Goal: Entertainment & Leisure: Consume media (video, audio)

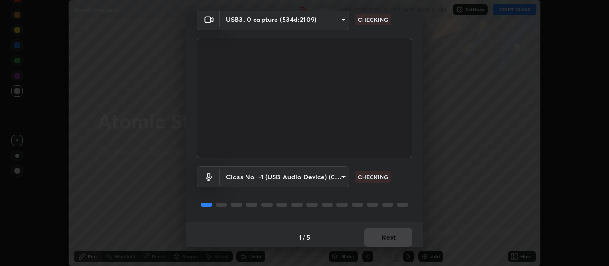
scroll to position [41, 0]
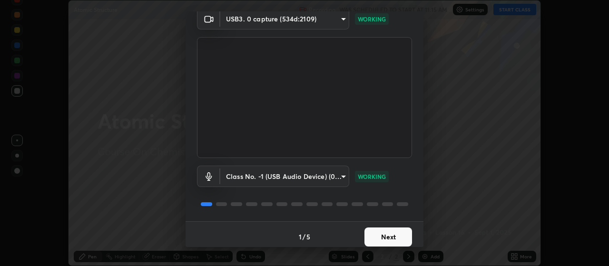
click at [384, 233] on button "Next" at bounding box center [388, 236] width 48 height 19
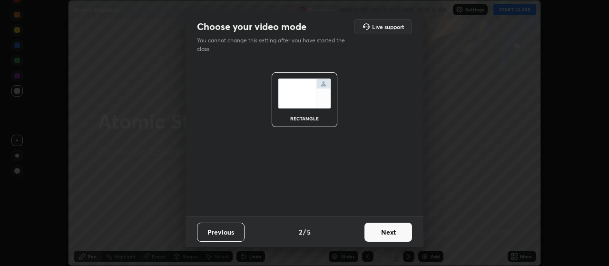
click at [386, 236] on button "Next" at bounding box center [388, 231] width 48 height 19
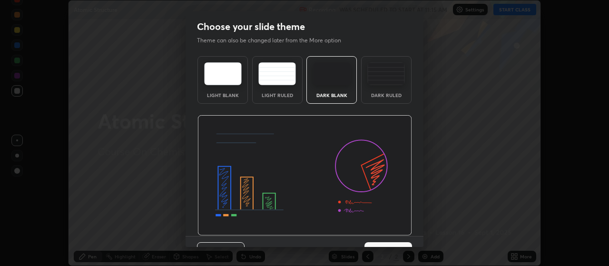
click at [386, 232] on img at bounding box center [304, 175] width 214 height 121
click at [387, 230] on img at bounding box center [304, 175] width 214 height 121
click at [386, 235] on img at bounding box center [304, 175] width 214 height 121
click at [377, 242] on button "Next" at bounding box center [388, 251] width 48 height 19
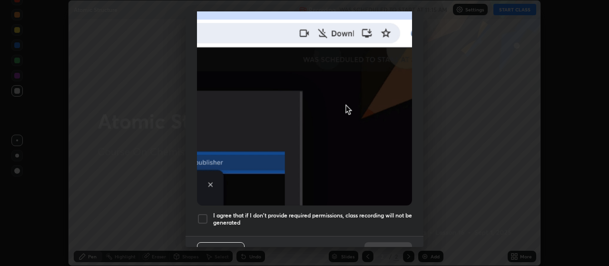
scroll to position [240, 0]
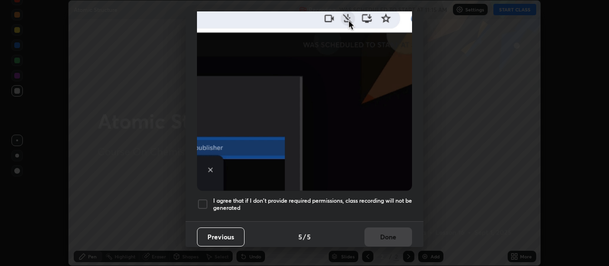
click at [222, 234] on button "Previous" at bounding box center [221, 236] width 48 height 19
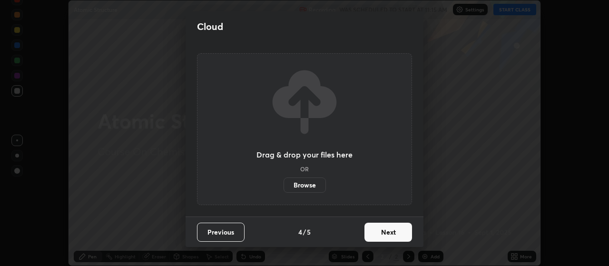
scroll to position [0, 0]
click at [375, 229] on button "Next" at bounding box center [388, 231] width 48 height 19
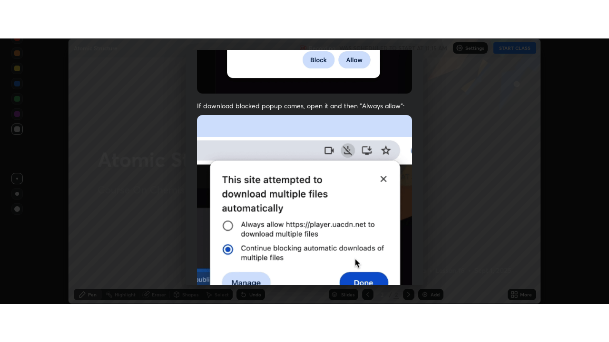
scroll to position [240, 0]
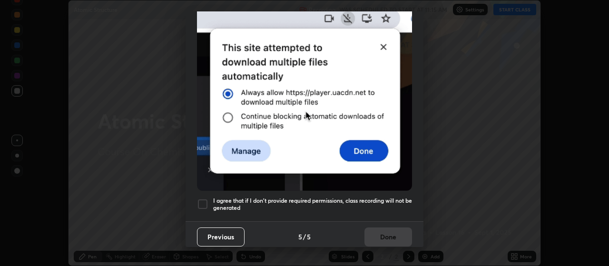
click at [205, 201] on div at bounding box center [202, 203] width 11 height 11
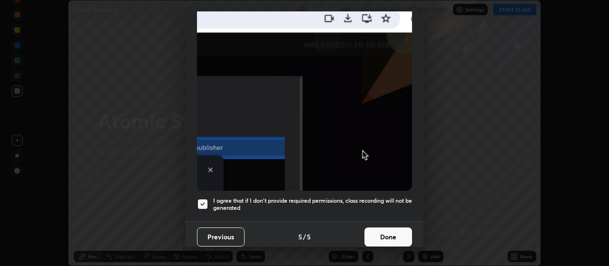
click at [378, 231] on button "Done" at bounding box center [388, 236] width 48 height 19
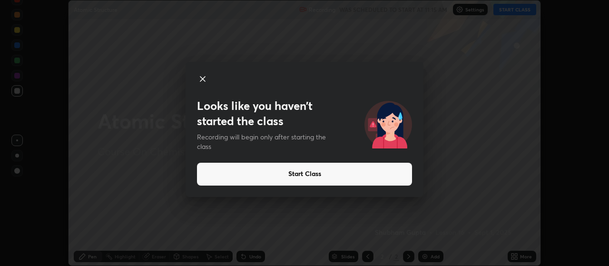
click at [202, 79] on icon at bounding box center [202, 79] width 5 height 5
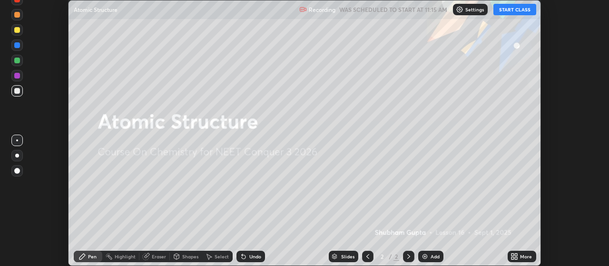
click at [509, 14] on button "START CLASS" at bounding box center [514, 9] width 43 height 11
click at [432, 256] on div "Add" at bounding box center [434, 256] width 9 height 5
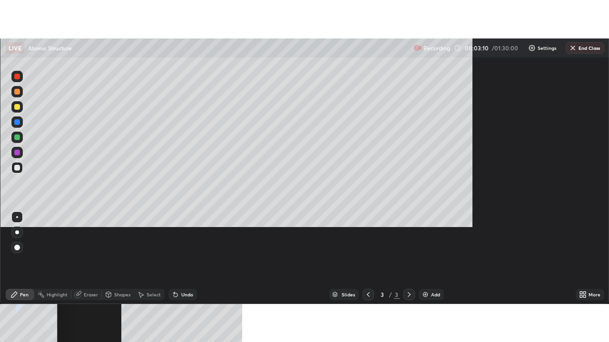
scroll to position [342, 609]
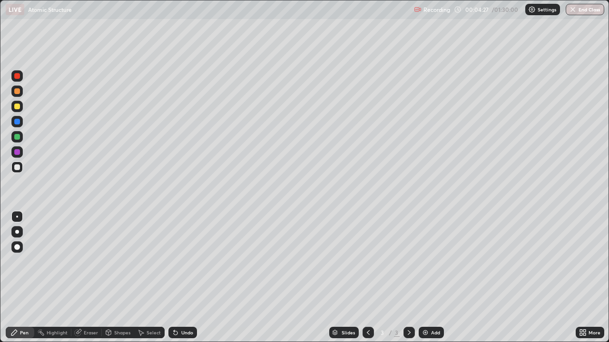
click at [17, 233] on div at bounding box center [17, 232] width 4 height 4
click at [18, 167] on div at bounding box center [17, 167] width 6 height 6
click at [19, 108] on div at bounding box center [17, 107] width 6 height 6
click at [16, 136] on div at bounding box center [17, 137] width 6 height 6
click at [16, 123] on div at bounding box center [17, 122] width 6 height 6
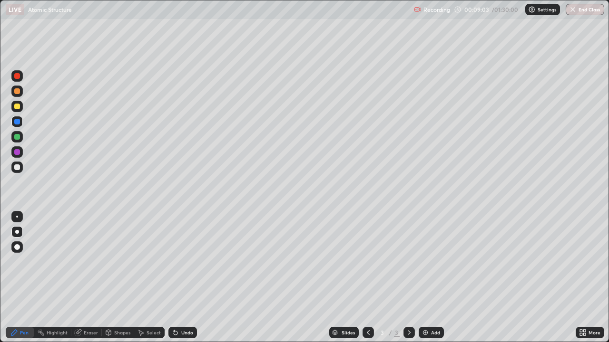
click at [183, 265] on div "Undo" at bounding box center [187, 332] width 12 height 5
click at [185, 265] on div "Undo" at bounding box center [182, 332] width 29 height 11
click at [188, 265] on div "Undo" at bounding box center [182, 332] width 29 height 11
click at [189, 265] on div "Undo" at bounding box center [182, 332] width 29 height 11
click at [187, 265] on div "Undo" at bounding box center [187, 332] width 12 height 5
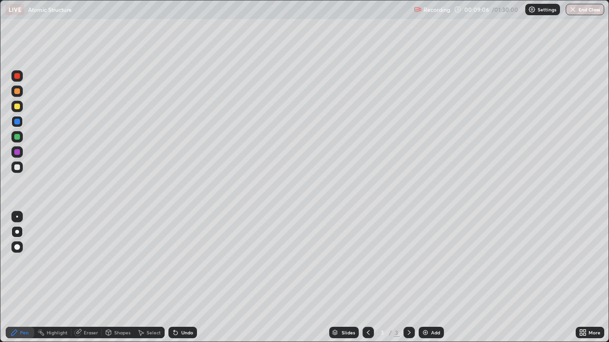
click at [185, 265] on div "Undo" at bounding box center [187, 332] width 12 height 5
click at [187, 265] on div "Undo" at bounding box center [182, 332] width 29 height 11
click at [184, 265] on div "Undo" at bounding box center [187, 332] width 12 height 5
click at [18, 106] on div at bounding box center [17, 107] width 6 height 6
click at [14, 80] on div at bounding box center [16, 75] width 11 height 11
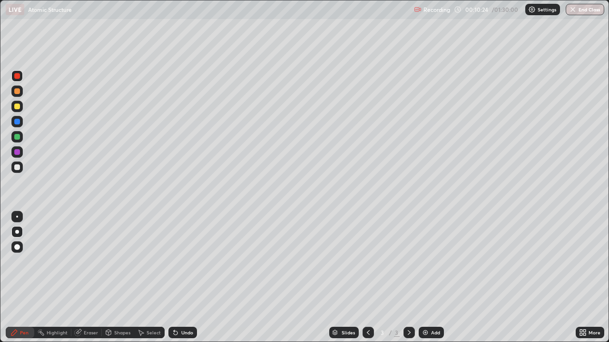
click at [184, 265] on div "Undo" at bounding box center [187, 332] width 12 height 5
click at [185, 265] on div "Undo" at bounding box center [182, 332] width 29 height 11
click at [186, 265] on div "Undo" at bounding box center [187, 332] width 12 height 5
click at [15, 137] on div at bounding box center [17, 137] width 6 height 6
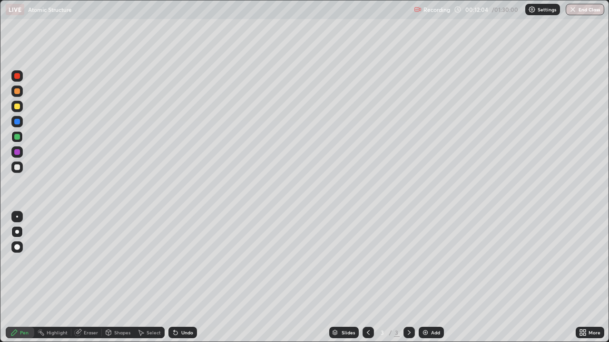
click at [17, 93] on div at bounding box center [17, 91] width 6 height 6
click at [18, 140] on div at bounding box center [16, 136] width 11 height 11
click at [431, 265] on div "Add" at bounding box center [435, 332] width 9 height 5
click at [17, 168] on div at bounding box center [17, 167] width 6 height 6
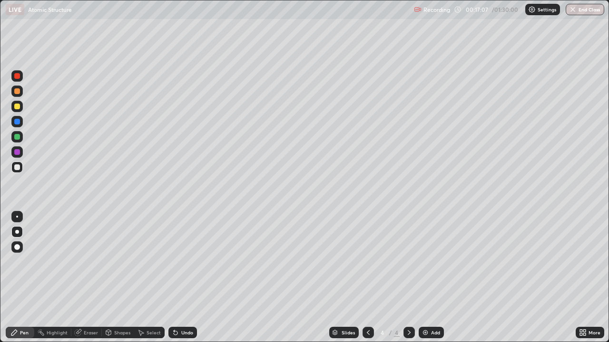
click at [188, 265] on div "Undo" at bounding box center [187, 332] width 12 height 5
click at [187, 265] on div "Undo" at bounding box center [187, 332] width 12 height 5
click at [16, 107] on div at bounding box center [17, 107] width 6 height 6
click at [16, 106] on div at bounding box center [17, 107] width 6 height 6
click at [16, 93] on div at bounding box center [17, 91] width 6 height 6
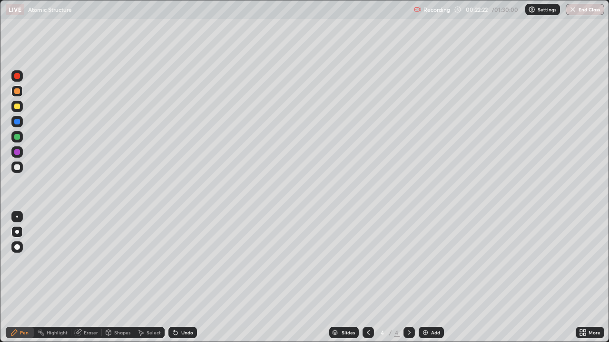
click at [185, 265] on div "Undo" at bounding box center [182, 332] width 29 height 11
click at [183, 265] on div "Undo" at bounding box center [182, 332] width 29 height 11
click at [182, 265] on div "Undo" at bounding box center [182, 332] width 29 height 11
click at [181, 265] on div "Undo" at bounding box center [182, 332] width 29 height 11
click at [180, 265] on div "Undo" at bounding box center [182, 332] width 29 height 11
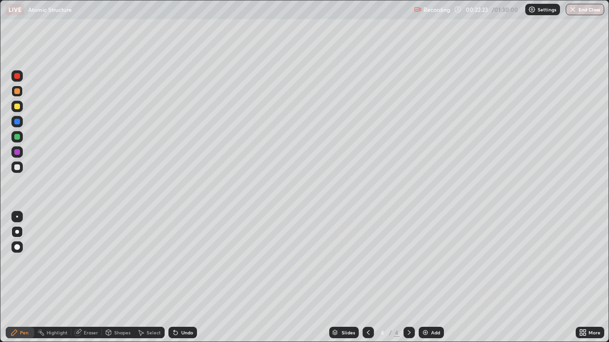
click at [184, 265] on div "Undo" at bounding box center [187, 332] width 12 height 5
click at [183, 265] on div "Undo" at bounding box center [187, 332] width 12 height 5
click at [184, 265] on div "Undo" at bounding box center [187, 332] width 12 height 5
click at [183, 265] on div "Undo" at bounding box center [187, 332] width 12 height 5
click at [184, 265] on div "Undo" at bounding box center [187, 332] width 12 height 5
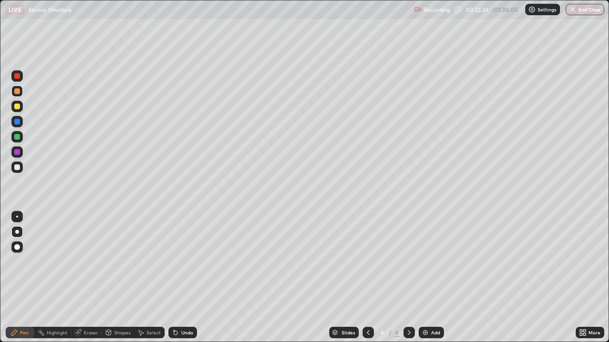
click at [184, 265] on div "Undo" at bounding box center [187, 332] width 12 height 5
click at [185, 265] on div "Undo" at bounding box center [187, 332] width 12 height 5
click at [186, 265] on div "Undo" at bounding box center [187, 332] width 12 height 5
click at [187, 265] on div "Undo" at bounding box center [187, 332] width 12 height 5
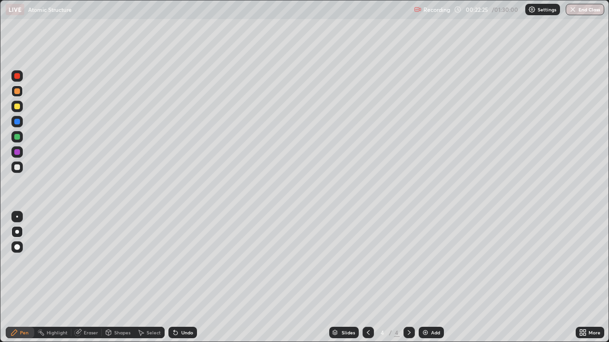
click at [187, 265] on div "Undo" at bounding box center [187, 332] width 12 height 5
click at [186, 265] on div "Undo" at bounding box center [187, 332] width 12 height 5
click at [185, 265] on div "Undo" at bounding box center [187, 332] width 12 height 5
click at [183, 265] on div "Undo" at bounding box center [187, 332] width 12 height 5
click at [184, 265] on div "Undo" at bounding box center [187, 332] width 12 height 5
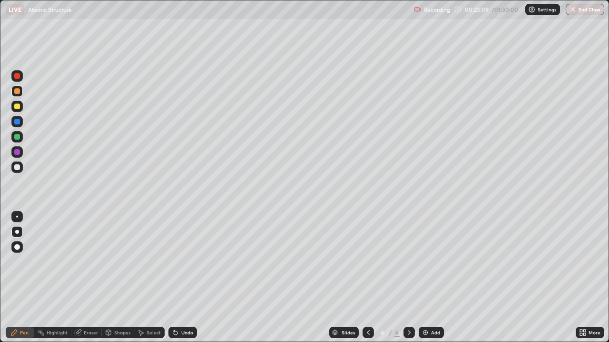
click at [16, 137] on div at bounding box center [17, 137] width 6 height 6
click at [429, 265] on div "Add" at bounding box center [430, 332] width 25 height 11
click at [18, 168] on div at bounding box center [17, 167] width 6 height 6
click at [16, 138] on div at bounding box center [17, 137] width 6 height 6
click at [17, 95] on div at bounding box center [16, 91] width 11 height 11
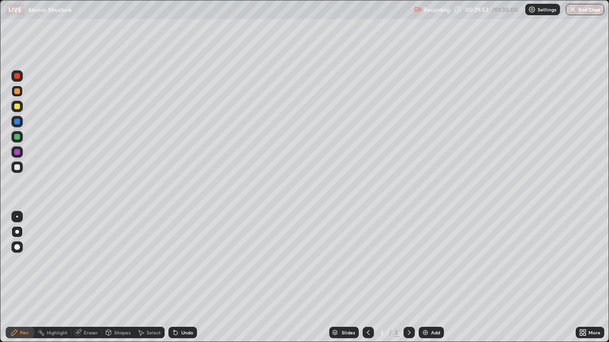
click at [16, 167] on div at bounding box center [17, 167] width 6 height 6
click at [19, 80] on div at bounding box center [16, 75] width 11 height 11
click at [425, 265] on div "Add" at bounding box center [430, 332] width 25 height 11
click at [18, 169] on div at bounding box center [17, 167] width 6 height 6
click at [182, 265] on div "Undo" at bounding box center [187, 332] width 12 height 5
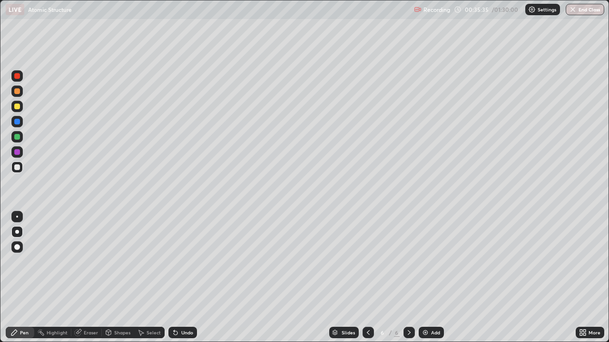
click at [182, 265] on div "Undo" at bounding box center [182, 332] width 29 height 11
click at [184, 265] on div "Undo" at bounding box center [182, 332] width 29 height 11
click at [182, 265] on div "Undo" at bounding box center [182, 332] width 29 height 11
click at [181, 265] on div "Undo" at bounding box center [187, 332] width 12 height 5
click at [183, 265] on div "Undo" at bounding box center [187, 332] width 12 height 5
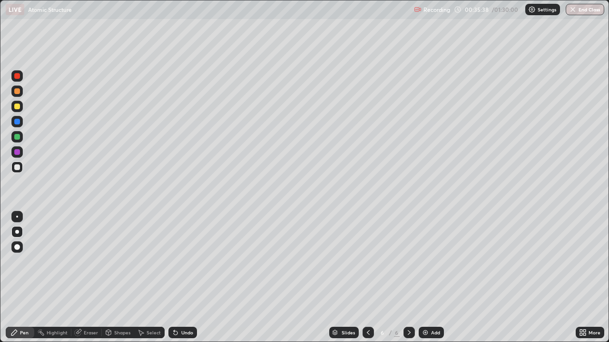
click at [181, 265] on div "Undo" at bounding box center [182, 332] width 29 height 11
click at [180, 265] on div "Undo" at bounding box center [182, 332] width 29 height 11
click at [177, 265] on div "Undo" at bounding box center [182, 332] width 29 height 11
click at [16, 168] on div at bounding box center [17, 167] width 6 height 6
click at [17, 107] on div at bounding box center [17, 107] width 6 height 6
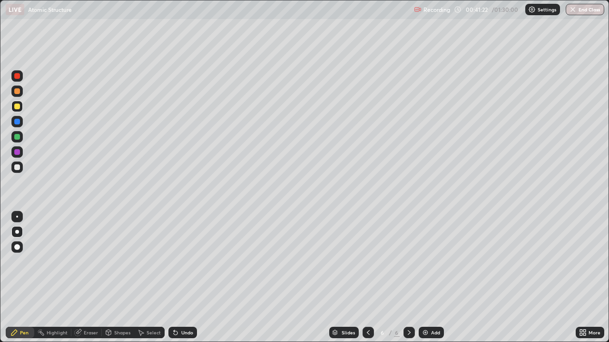
click at [17, 91] on div at bounding box center [17, 91] width 6 height 6
click at [19, 108] on div at bounding box center [17, 107] width 6 height 6
click at [19, 136] on div at bounding box center [17, 137] width 6 height 6
click at [16, 93] on div at bounding box center [17, 91] width 6 height 6
click at [431, 265] on div "Add" at bounding box center [435, 332] width 9 height 5
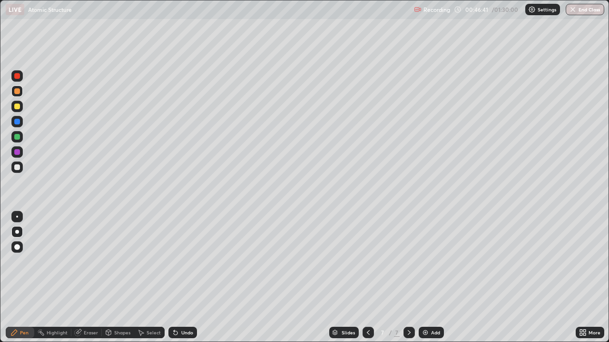
click at [121, 265] on div "Shapes" at bounding box center [122, 332] width 16 height 5
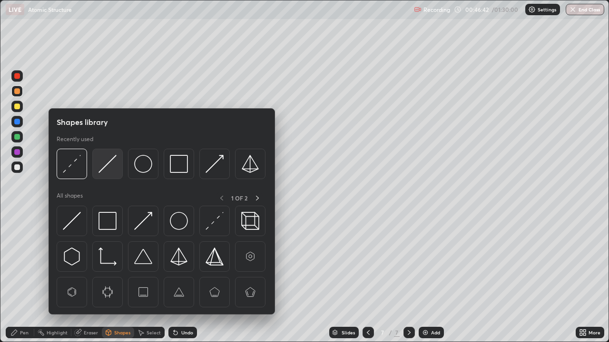
click at [106, 171] on img at bounding box center [107, 164] width 18 height 18
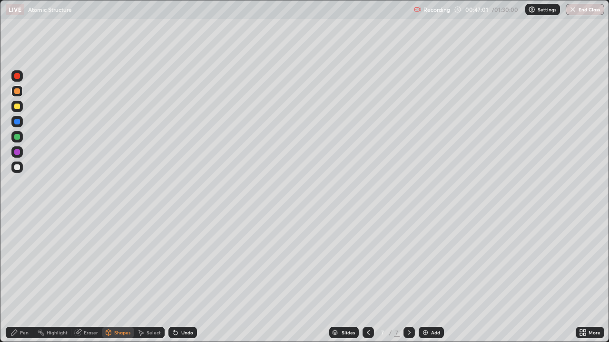
click at [17, 172] on div at bounding box center [16, 167] width 11 height 11
click at [17, 169] on div at bounding box center [17, 167] width 6 height 6
click at [22, 265] on div "Pen" at bounding box center [24, 332] width 9 height 5
click at [174, 265] on icon at bounding box center [176, 333] width 4 height 4
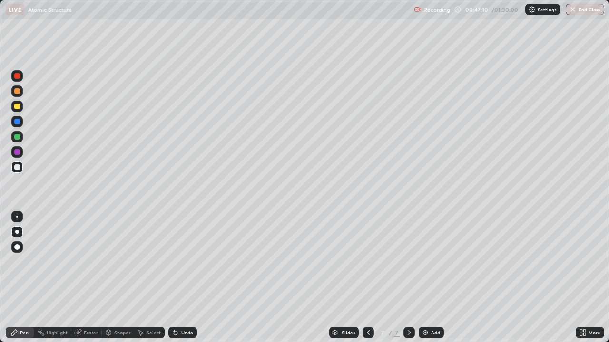
click at [174, 265] on icon at bounding box center [176, 333] width 4 height 4
click at [179, 265] on div "Undo" at bounding box center [182, 332] width 29 height 11
click at [182, 265] on div "Undo" at bounding box center [187, 332] width 12 height 5
click at [183, 265] on div "Undo" at bounding box center [187, 332] width 12 height 5
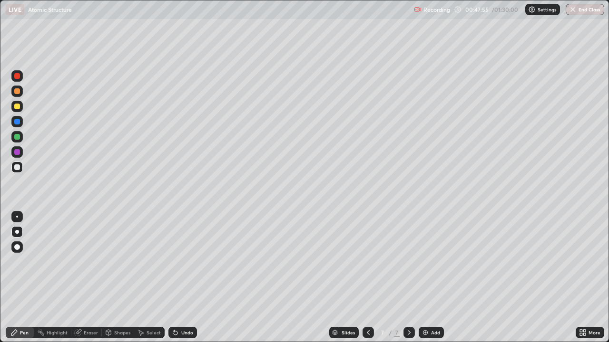
click at [184, 265] on div "Undo" at bounding box center [187, 332] width 12 height 5
click at [191, 265] on div "Undo" at bounding box center [187, 332] width 12 height 5
click at [116, 265] on div "Shapes" at bounding box center [118, 332] width 32 height 11
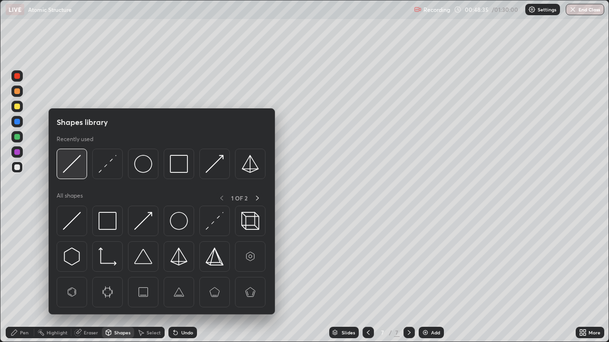
click at [77, 169] on img at bounding box center [72, 164] width 18 height 18
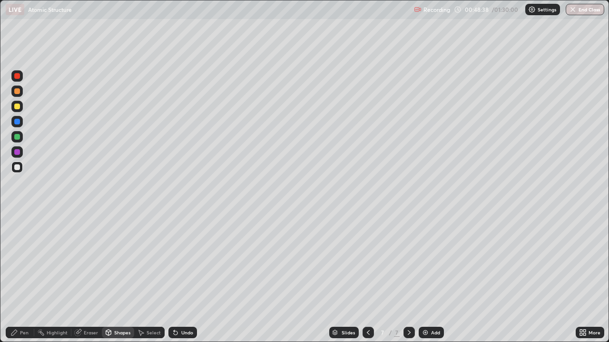
click at [19, 265] on div "Pen" at bounding box center [20, 332] width 29 height 11
click at [17, 168] on div at bounding box center [17, 167] width 6 height 6
click at [87, 265] on div "Eraser" at bounding box center [91, 332] width 14 height 5
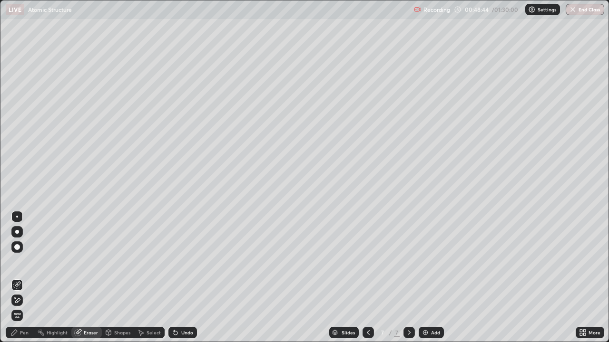
click at [19, 265] on icon at bounding box center [17, 301] width 8 height 8
click at [25, 265] on div "Pen" at bounding box center [20, 332] width 29 height 11
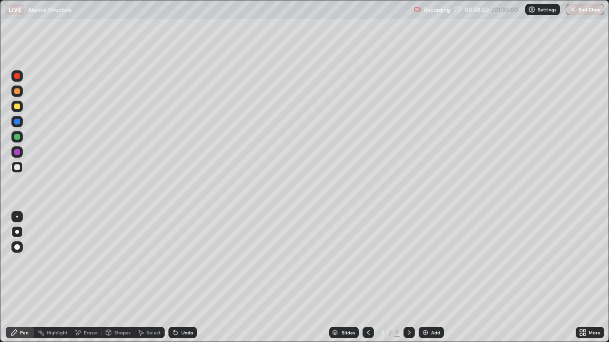
click at [18, 136] on div at bounding box center [17, 137] width 6 height 6
click at [18, 80] on div at bounding box center [16, 75] width 11 height 11
click at [181, 265] on div "Undo" at bounding box center [182, 332] width 29 height 11
click at [116, 265] on div "Shapes" at bounding box center [122, 332] width 16 height 5
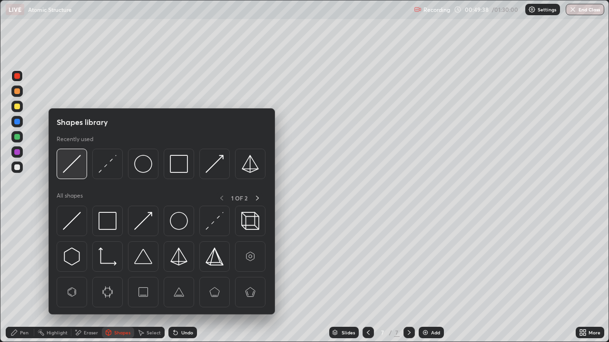
click at [71, 166] on img at bounding box center [72, 164] width 18 height 18
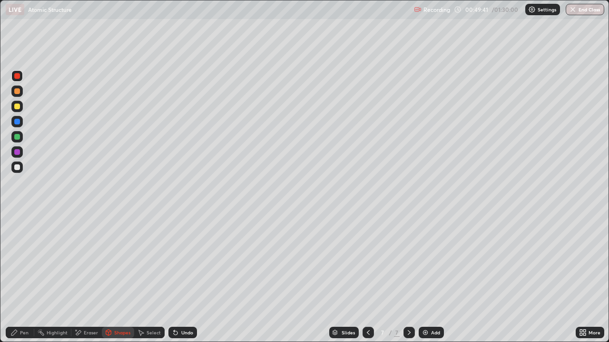
click at [18, 265] on icon at bounding box center [14, 333] width 8 height 8
click at [14, 154] on div at bounding box center [16, 151] width 11 height 11
click at [15, 138] on div at bounding box center [17, 137] width 6 height 6
click at [14, 138] on div at bounding box center [17, 137] width 6 height 6
click at [432, 265] on div "Add" at bounding box center [435, 332] width 9 height 5
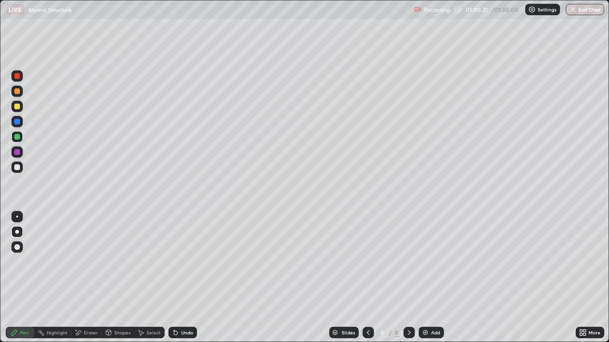
click at [18, 76] on div at bounding box center [17, 76] width 6 height 6
click at [366, 265] on div at bounding box center [367, 332] width 11 height 11
click at [408, 265] on icon at bounding box center [408, 332] width 3 height 5
click at [435, 265] on div "Add" at bounding box center [430, 332] width 25 height 11
click at [19, 170] on div at bounding box center [16, 167] width 11 height 11
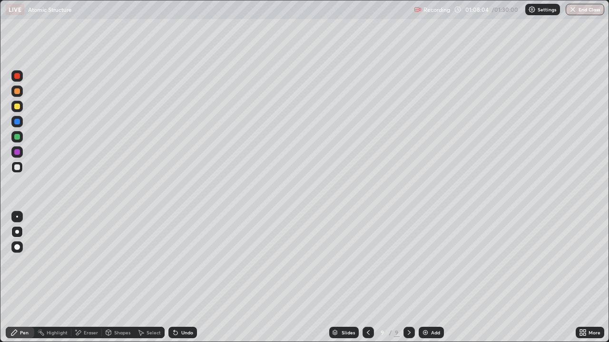
click at [19, 110] on div at bounding box center [16, 106] width 11 height 11
click at [16, 108] on div at bounding box center [17, 107] width 6 height 6
click at [17, 137] on div at bounding box center [17, 137] width 6 height 6
click at [19, 106] on div at bounding box center [17, 107] width 6 height 6
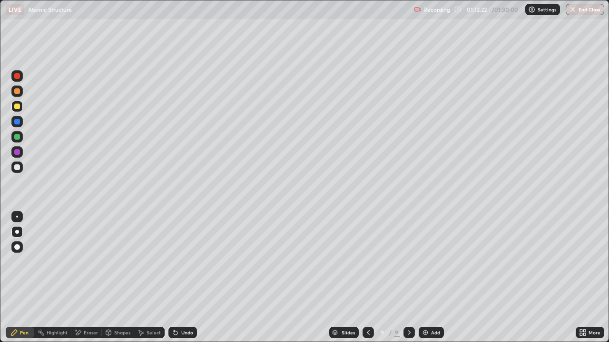
click at [18, 122] on div at bounding box center [17, 122] width 6 height 6
click at [16, 122] on div at bounding box center [17, 122] width 6 height 6
click at [19, 96] on div at bounding box center [16, 91] width 11 height 11
click at [17, 168] on div at bounding box center [17, 167] width 6 height 6
click at [425, 265] on img at bounding box center [425, 333] width 8 height 8
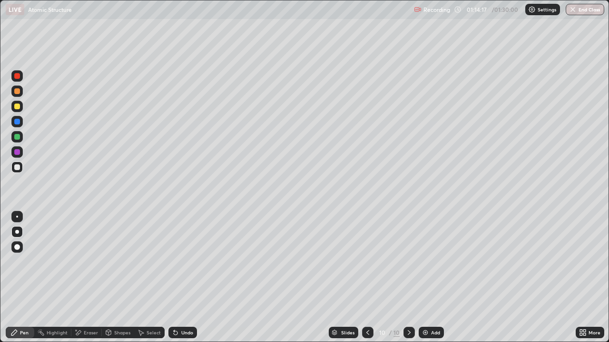
click at [17, 168] on div at bounding box center [17, 167] width 6 height 6
click at [16, 138] on div at bounding box center [17, 137] width 6 height 6
click at [17, 111] on div at bounding box center [16, 106] width 11 height 11
click at [18, 91] on div at bounding box center [17, 91] width 6 height 6
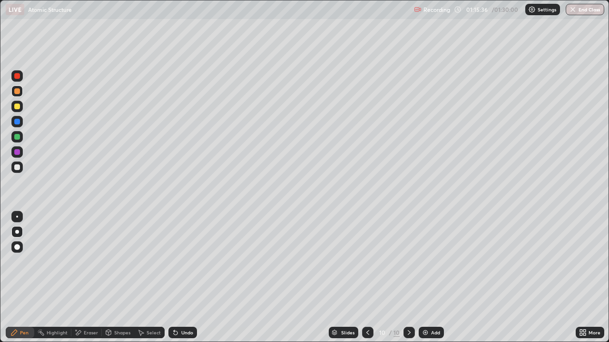
click at [19, 126] on div at bounding box center [16, 121] width 11 height 11
click at [16, 93] on div at bounding box center [17, 91] width 6 height 6
click at [15, 77] on div at bounding box center [17, 76] width 6 height 6
click at [19, 139] on div at bounding box center [16, 136] width 11 height 11
click at [17, 107] on div at bounding box center [17, 107] width 6 height 6
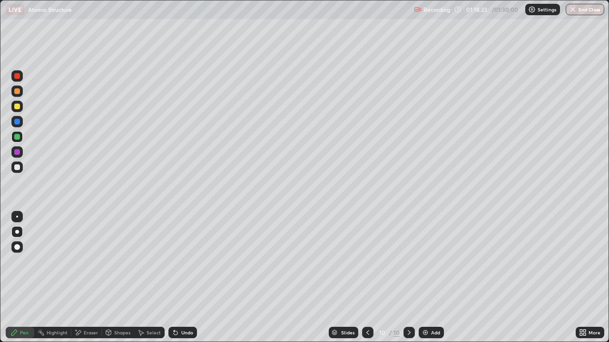
click at [18, 108] on div at bounding box center [17, 107] width 6 height 6
click at [587, 10] on button "End Class" at bounding box center [585, 9] width 38 height 11
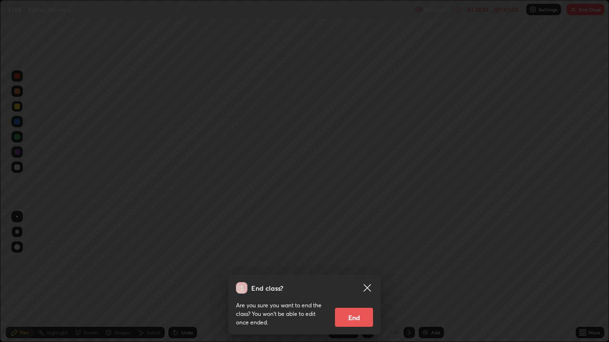
click at [363, 265] on button "End" at bounding box center [354, 317] width 38 height 19
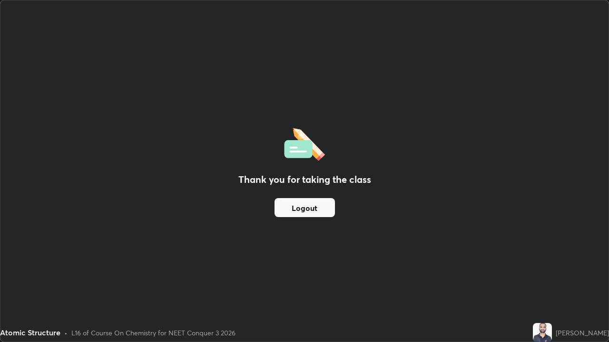
click at [321, 199] on button "Logout" at bounding box center [304, 207] width 60 height 19
click at [310, 210] on button "Logout" at bounding box center [304, 207] width 60 height 19
click at [309, 214] on button "Logout" at bounding box center [304, 207] width 60 height 19
